Goal: Transaction & Acquisition: Book appointment/travel/reservation

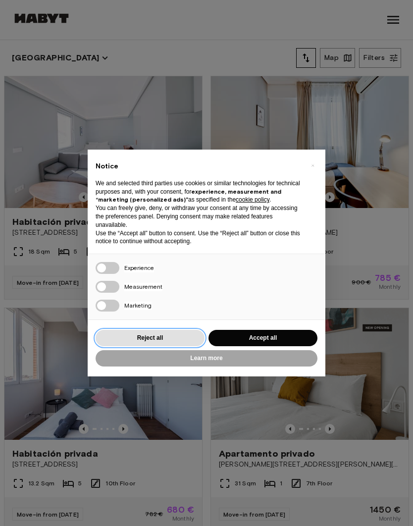
click at [181, 335] on button "Reject all" at bounding box center [150, 338] width 109 height 16
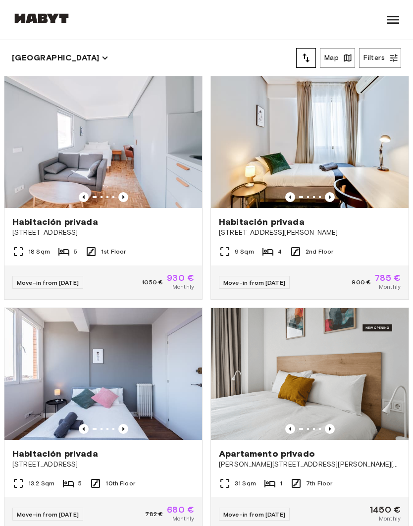
click at [392, 14] on icon at bounding box center [393, 20] width 16 height 16
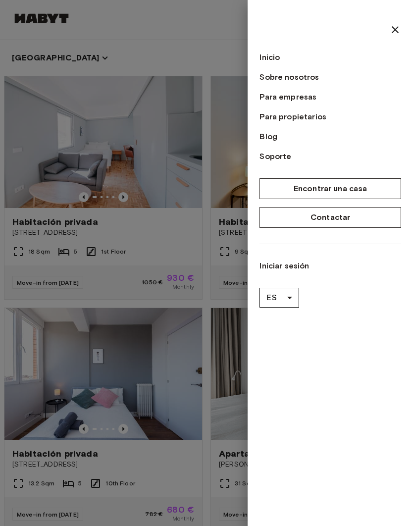
click at [396, 24] on icon at bounding box center [395, 30] width 12 height 12
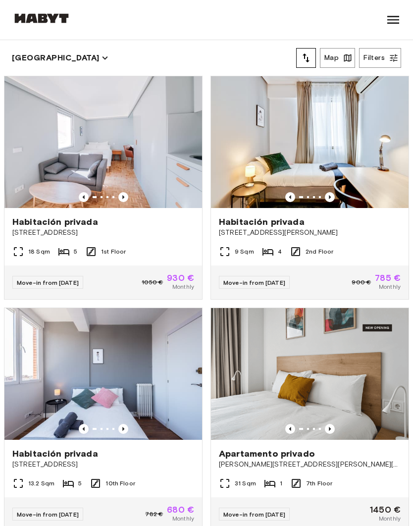
click at [381, 61] on button "Filters" at bounding box center [380, 58] width 42 height 20
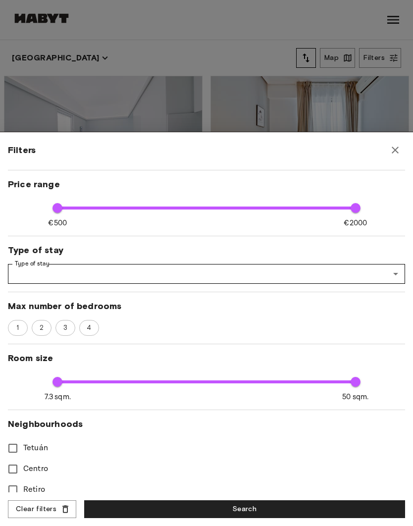
scroll to position [58, 0]
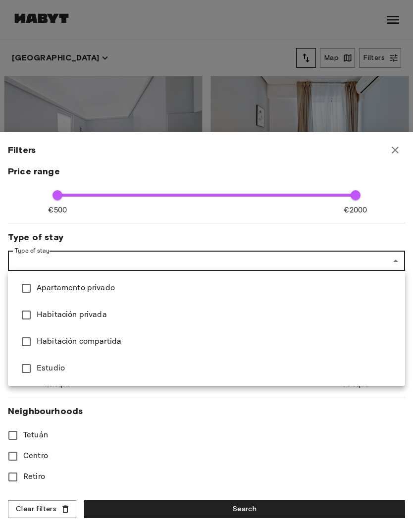
click at [87, 290] on span "Apartamento privado" at bounding box center [217, 288] width 360 height 12
type input "**********"
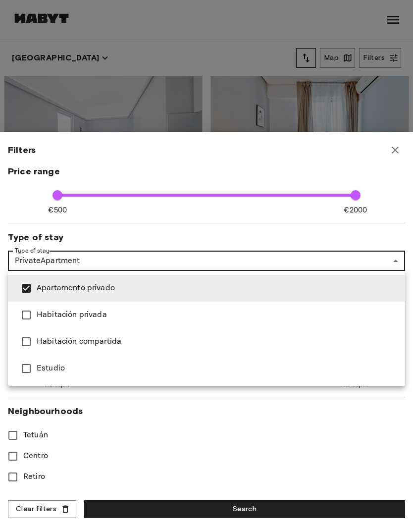
click at [234, 510] on div at bounding box center [206, 263] width 413 height 526
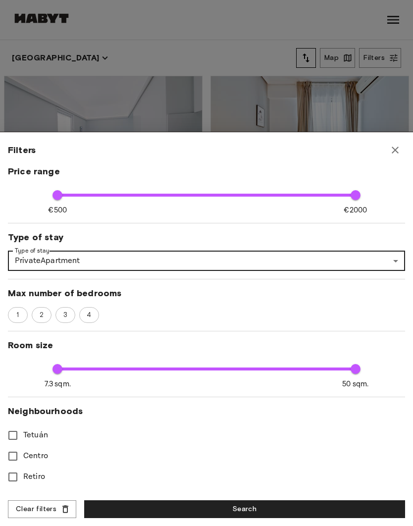
click at [313, 505] on button "Search" at bounding box center [244, 509] width 321 height 18
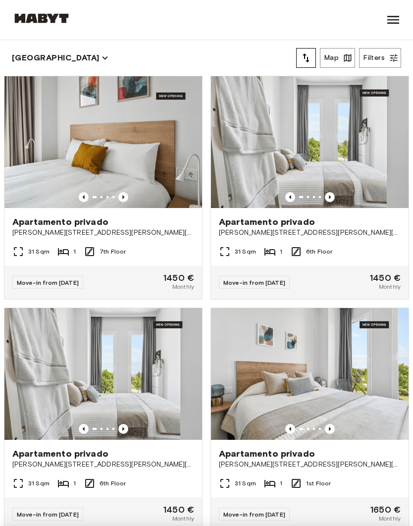
type input "****"
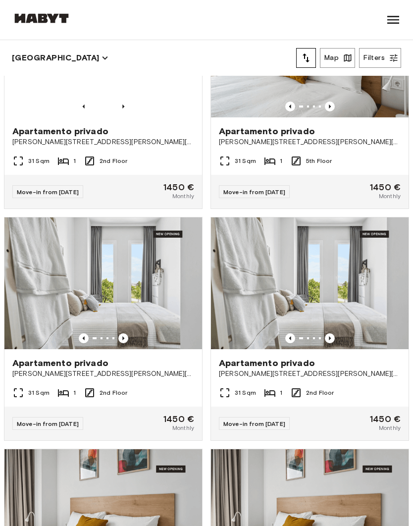
scroll to position [3670, 0]
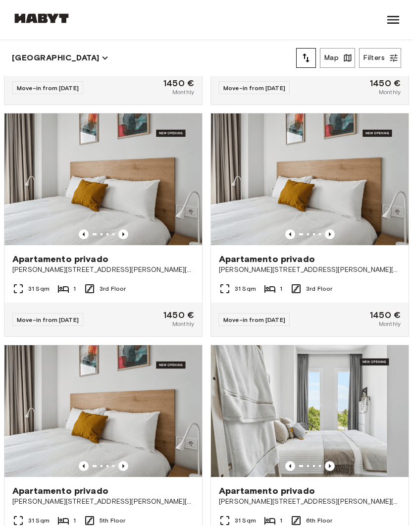
click at [379, 51] on button "Filters" at bounding box center [380, 58] width 42 height 20
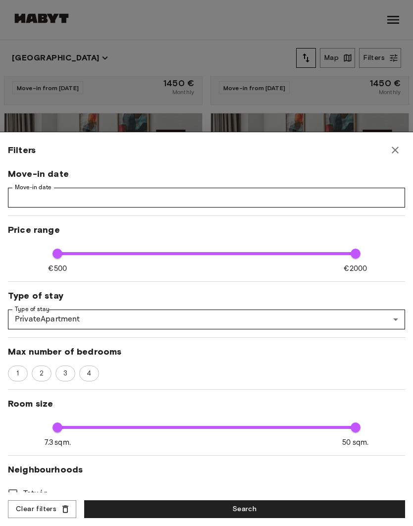
scroll to position [0, 0]
click at [42, 374] on span "2" at bounding box center [41, 373] width 15 height 10
click at [301, 508] on button "Search" at bounding box center [244, 509] width 321 height 18
type input "****"
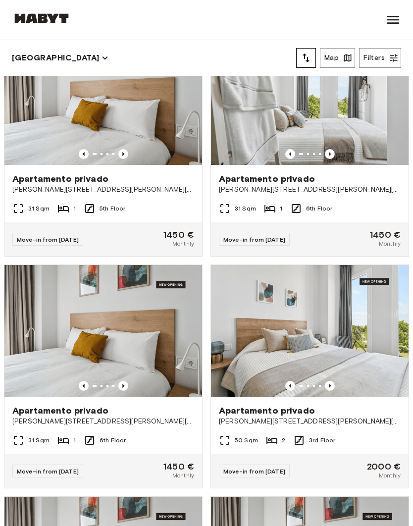
scroll to position [4038, 0]
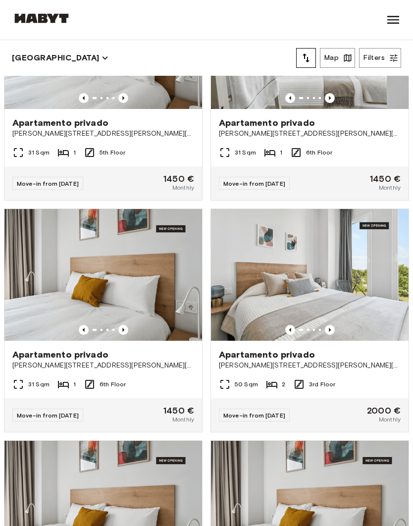
click at [323, 285] on img at bounding box center [310, 275] width 198 height 132
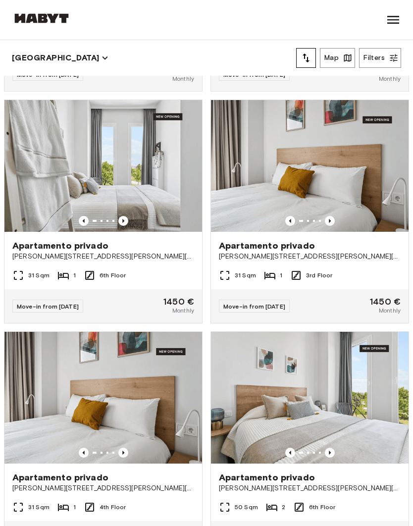
scroll to position [5077, 0]
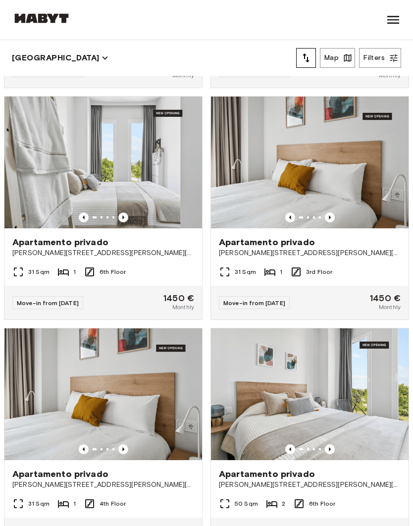
click at [329, 220] on icon "Previous image" at bounding box center [330, 217] width 10 height 10
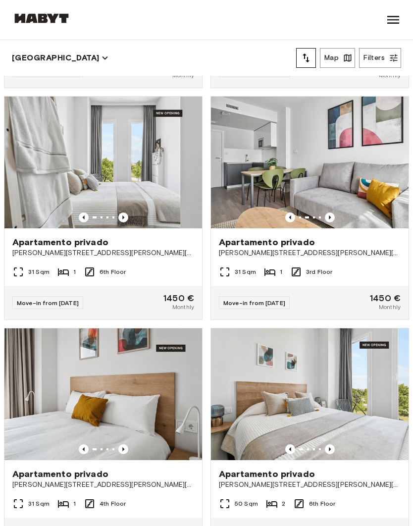
click at [327, 222] on icon "Previous image" at bounding box center [330, 217] width 10 height 10
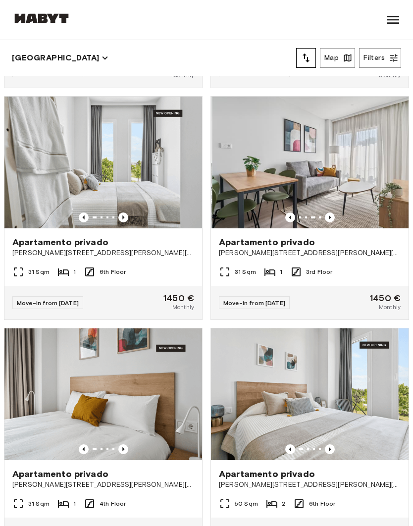
click at [332, 219] on icon "Previous image" at bounding box center [330, 217] width 10 height 10
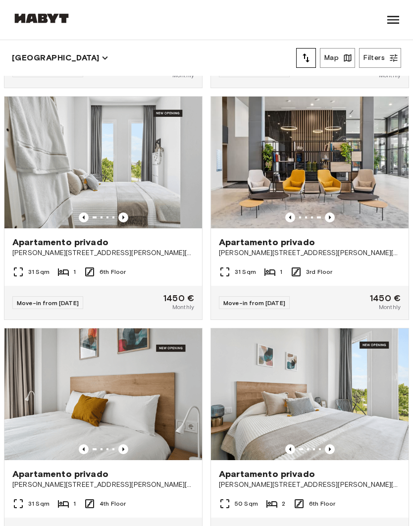
click at [345, 200] on img at bounding box center [310, 163] width 198 height 132
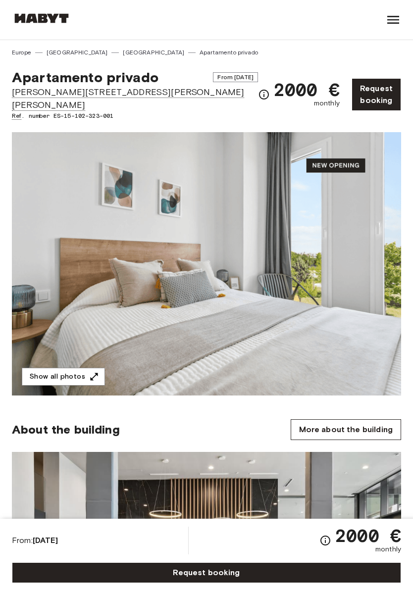
click at [70, 372] on button "Show all photos" at bounding box center [63, 377] width 83 height 18
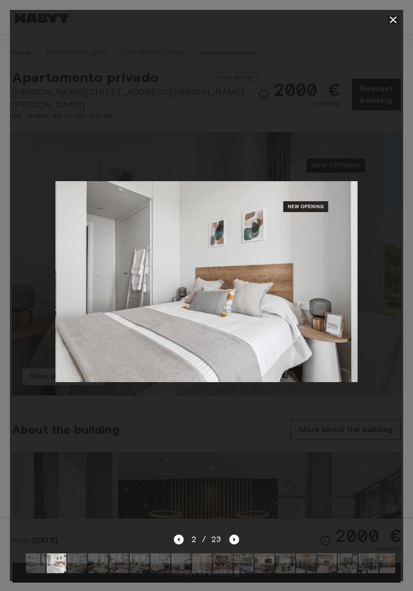
click at [396, 16] on icon "button" at bounding box center [393, 20] width 12 height 12
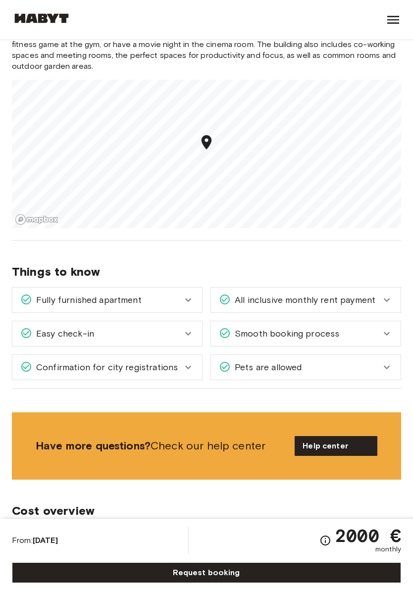
scroll to position [1043, 0]
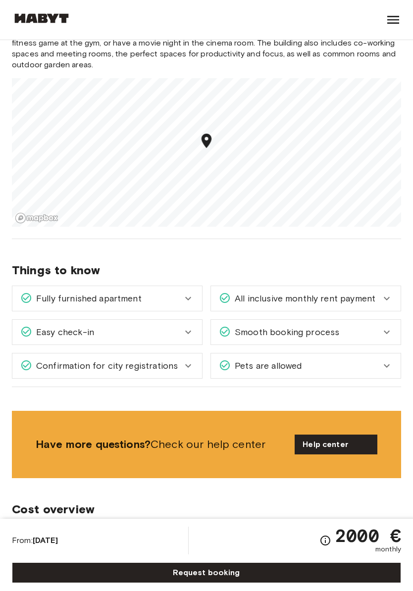
click at [326, 526] on div "2000,00 € Charged monthly from your move-in date" at bounding box center [344, 537] width 114 height 23
click at [329, 526] on div "2000,00 € Charged monthly from your move-in date" at bounding box center [344, 537] width 114 height 23
click at [327, 526] on div "2000,00 € Charged monthly from your move-in date" at bounding box center [344, 537] width 114 height 23
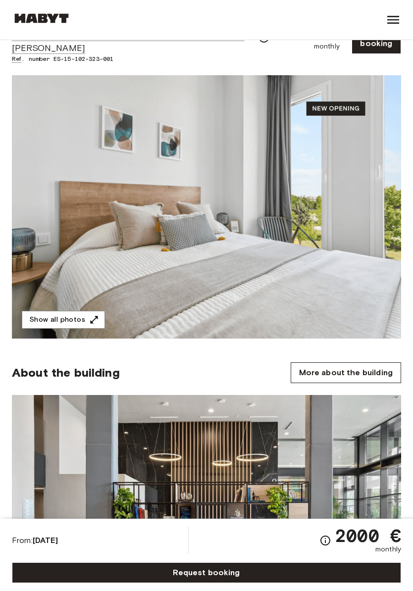
scroll to position [0, 0]
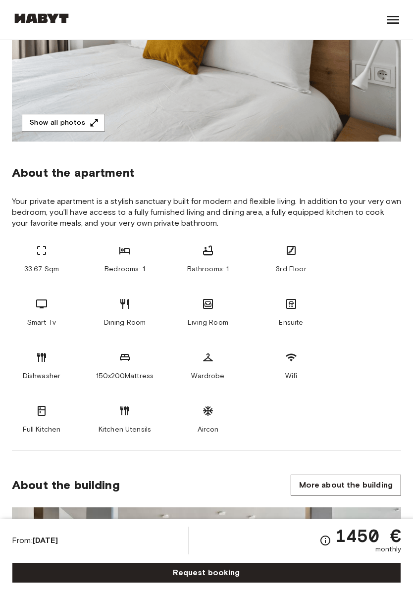
scroll to position [253, 0]
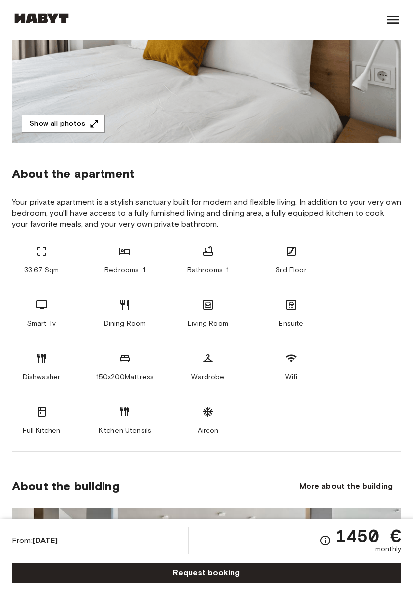
click at [71, 127] on button "Show all photos" at bounding box center [63, 124] width 83 height 18
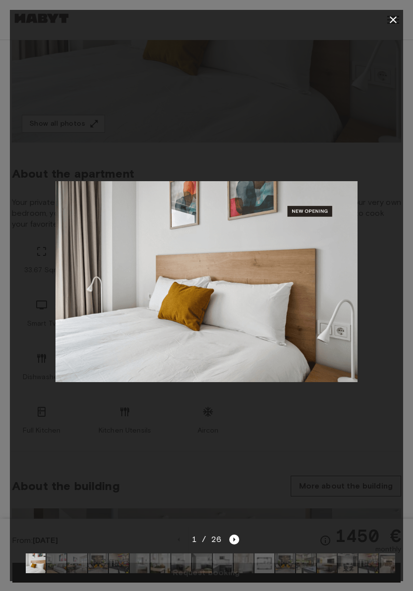
click at [71, 127] on div at bounding box center [206, 282] width 393 height 504
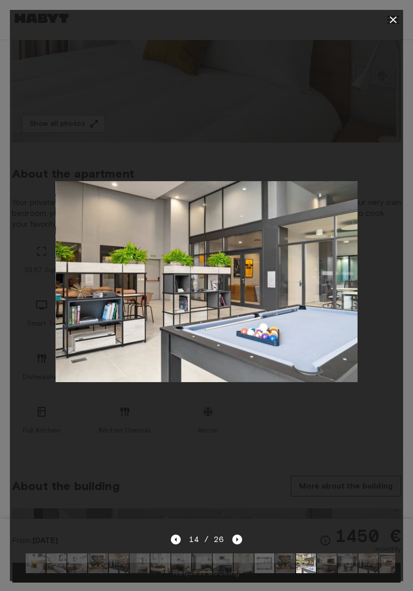
click at [360, 433] on div at bounding box center [206, 282] width 393 height 504
click at [388, 21] on icon "button" at bounding box center [393, 20] width 12 height 12
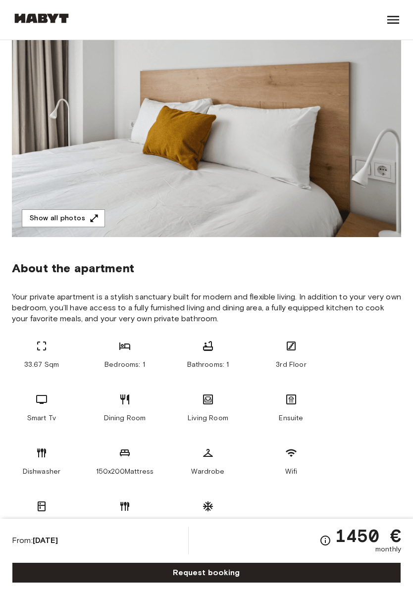
scroll to position [0, 0]
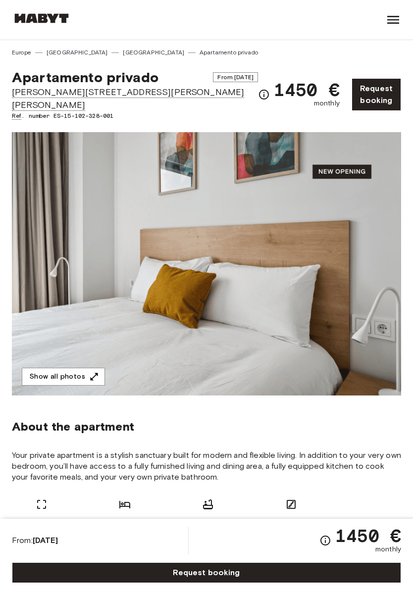
click at [258, 90] on icon "Check cost overview for full price breakdown. Please note that discounts apply …" at bounding box center [264, 95] width 12 height 12
click at [258, 94] on icon "Check cost overview for full price breakdown. Please note that discounts apply …" at bounding box center [264, 95] width 12 height 12
click at [37, 93] on span "[PERSON_NAME][STREET_ADDRESS][PERSON_NAME][PERSON_NAME]" at bounding box center [135, 99] width 246 height 26
